Goal: Check status

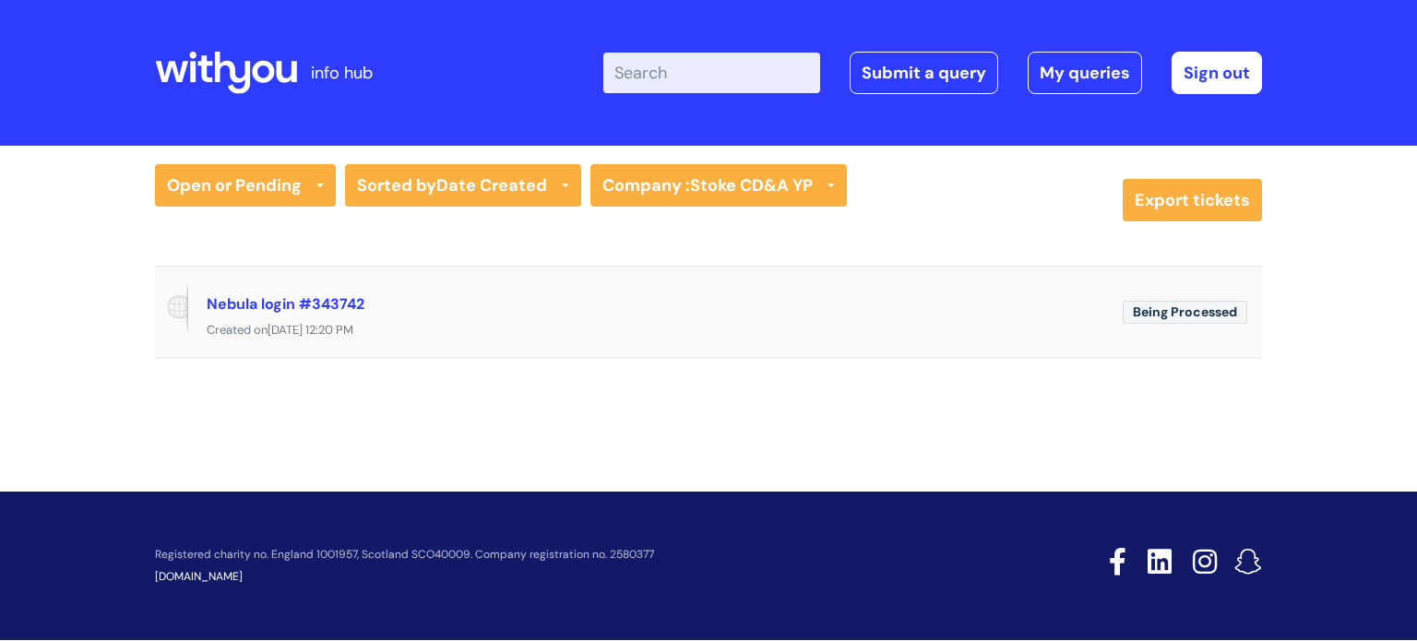
click at [1171, 312] on span "Being Processed" at bounding box center [1185, 312] width 125 height 23
click at [1141, 309] on span "Being Processed" at bounding box center [1185, 312] width 125 height 23
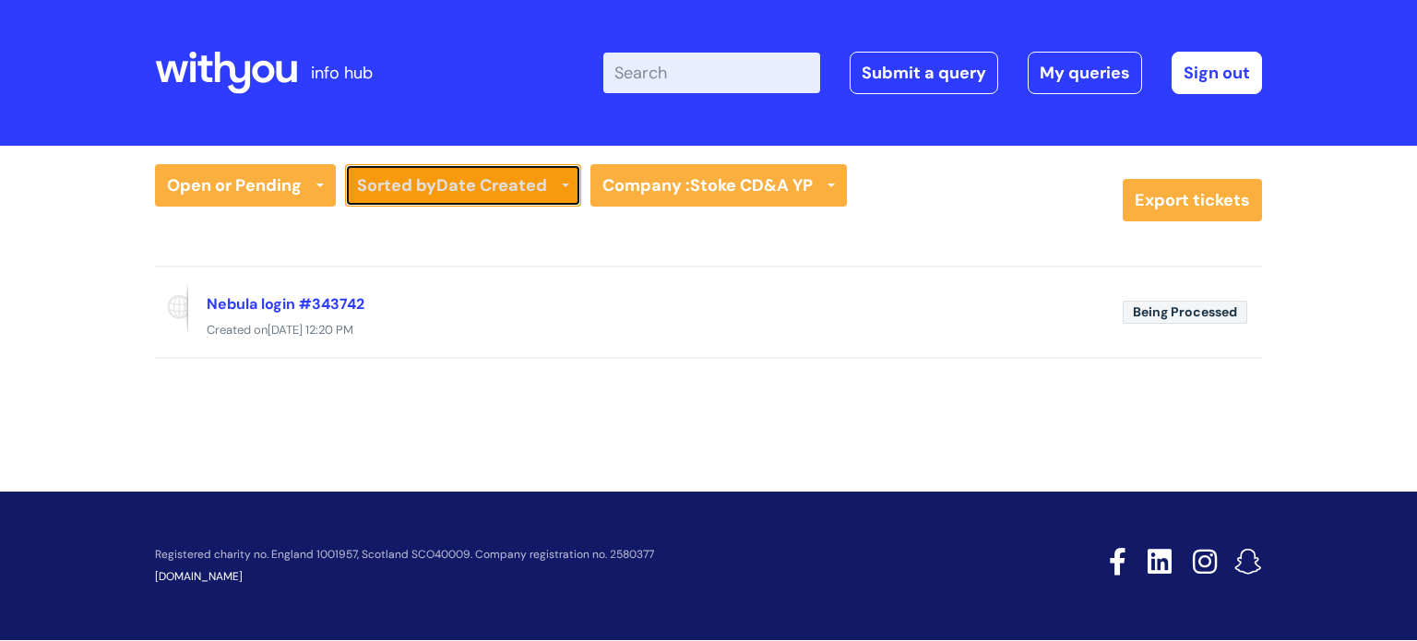
click at [459, 191] on b "Date Created" at bounding box center [491, 185] width 111 height 22
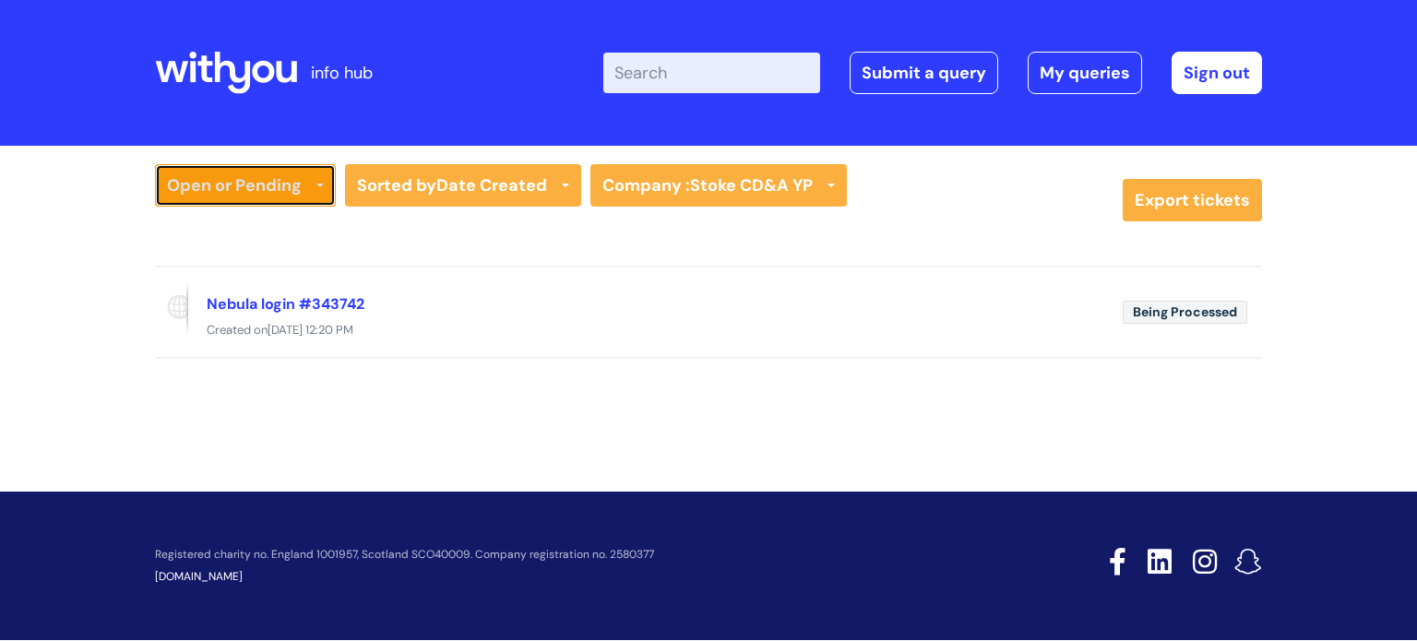
click at [237, 185] on link "Open or Pending" at bounding box center [245, 185] width 181 height 42
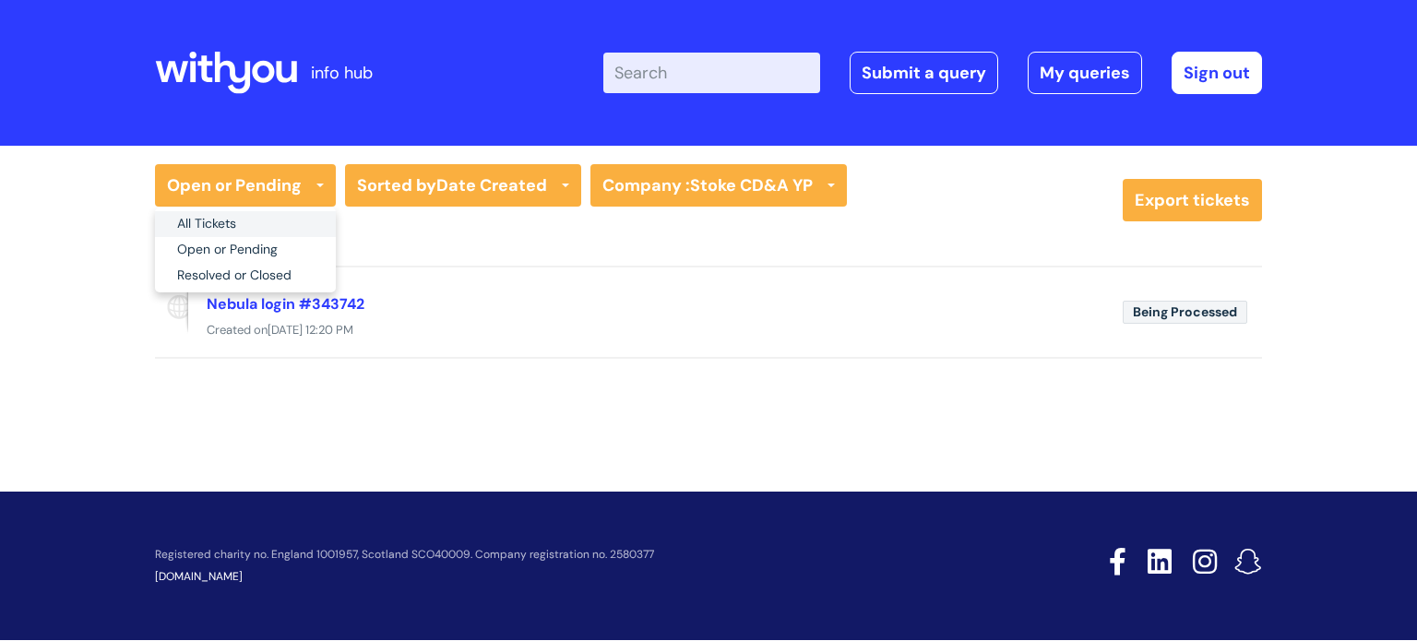
click at [229, 225] on link "All Tickets" at bounding box center [245, 224] width 181 height 26
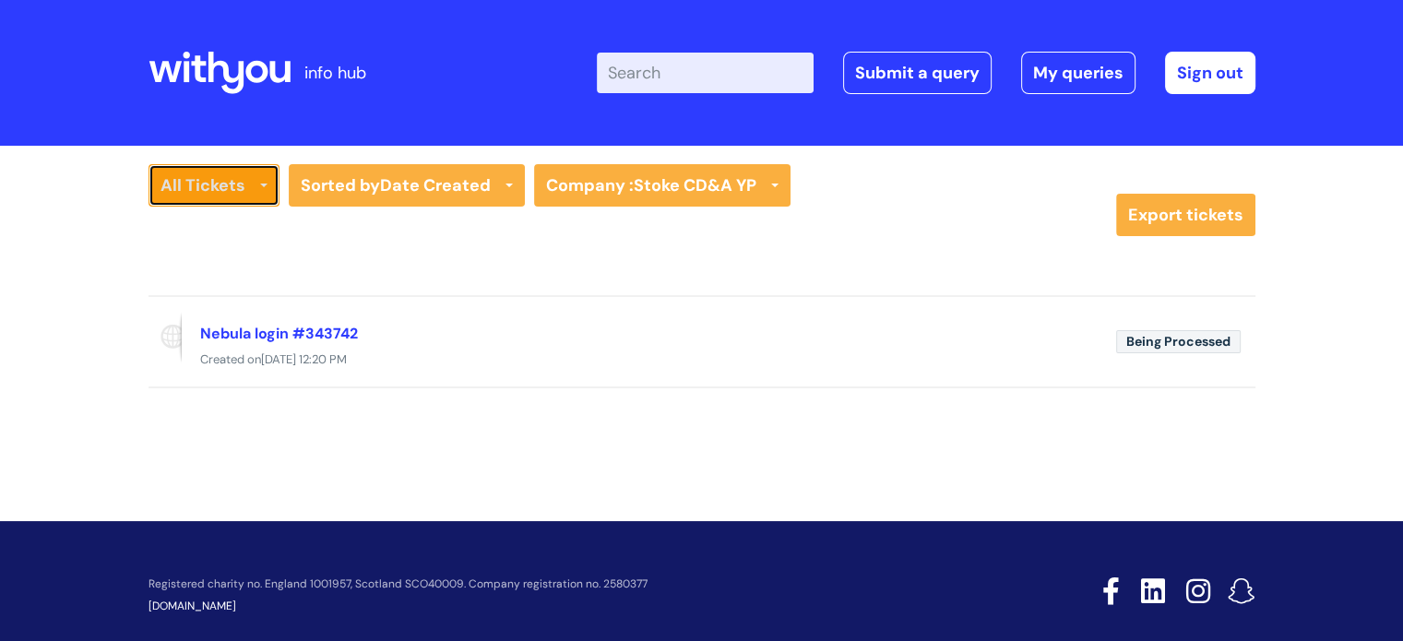
drag, startPoint x: 229, startPoint y: 186, endPoint x: 236, endPoint y: 179, distance: 10.4
click at [230, 186] on link "All Tickets" at bounding box center [214, 185] width 131 height 42
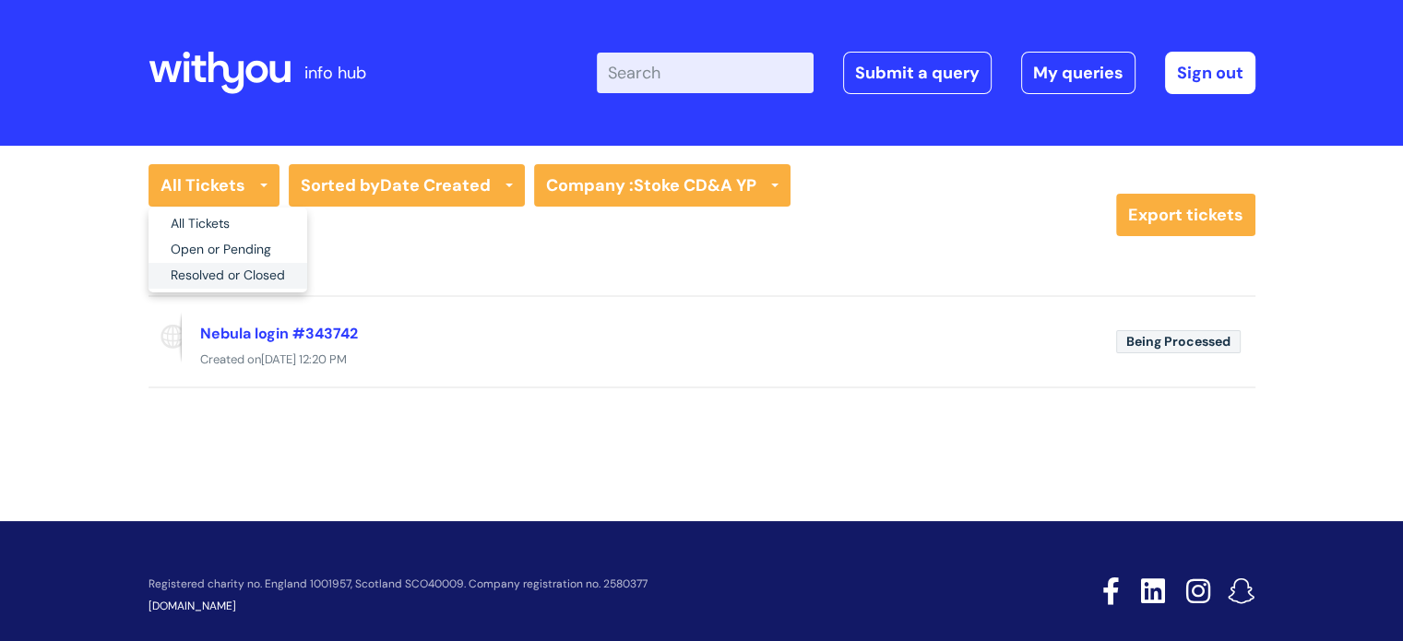
click at [230, 266] on link "Resolved or Closed" at bounding box center [228, 276] width 159 height 26
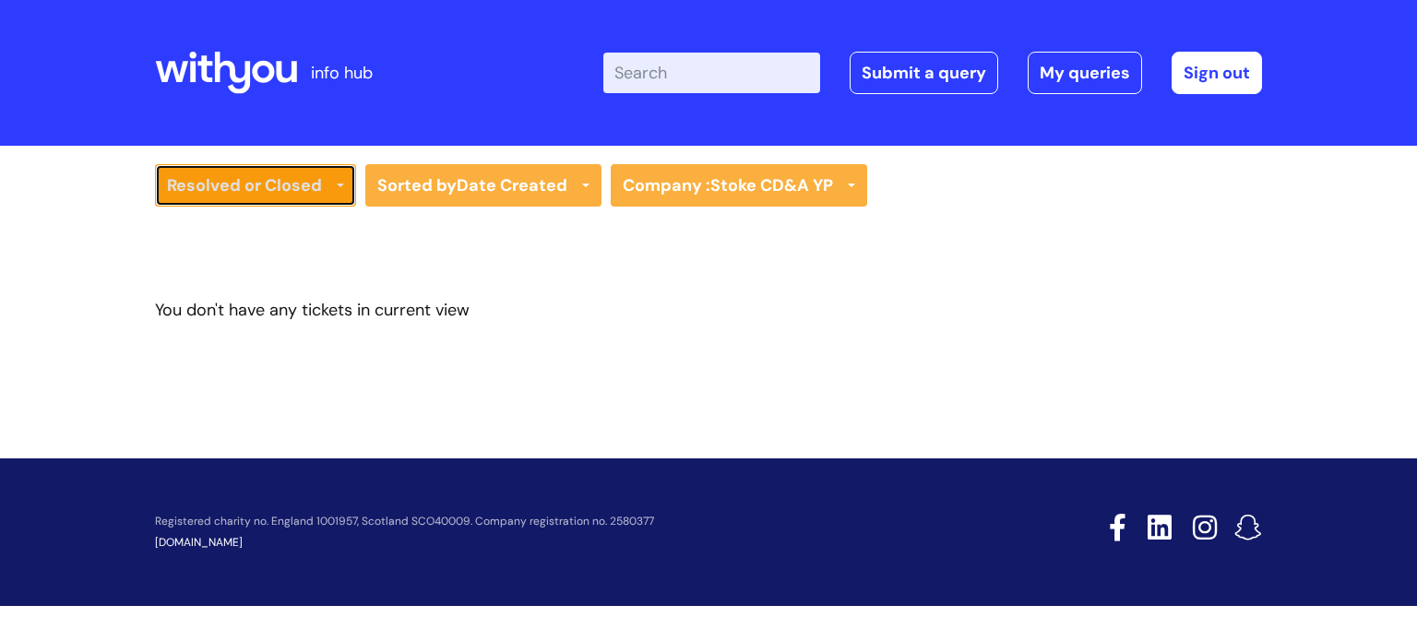
click at [225, 197] on link "Resolved or Closed" at bounding box center [255, 185] width 201 height 42
click at [222, 192] on link "Resolved or Closed" at bounding box center [255, 185] width 201 height 42
click at [216, 212] on div "Resolved or Closed All Tickets Open or Pending Resolved or Closed Date Created …" at bounding box center [708, 200] width 1107 height 72
click at [217, 192] on link "Resolved or Closed" at bounding box center [255, 185] width 201 height 42
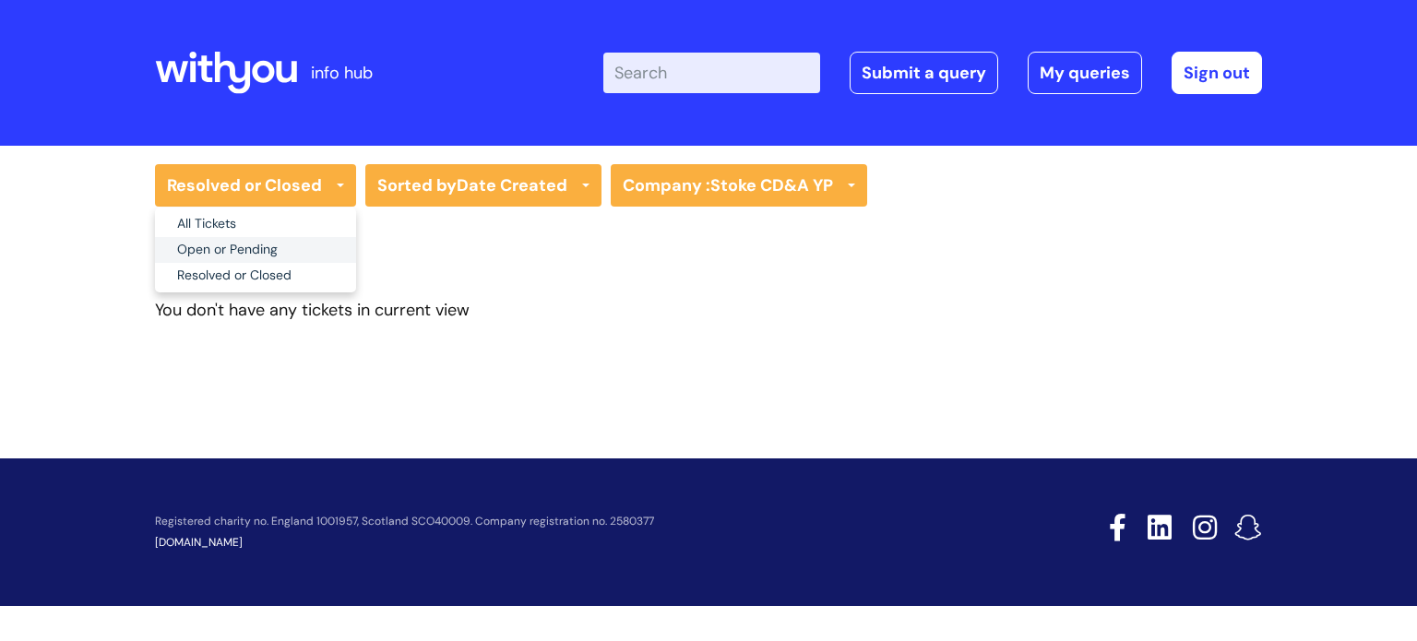
click at [221, 251] on link "Open or Pending" at bounding box center [255, 250] width 201 height 26
